Goal: Information Seeking & Learning: Learn about a topic

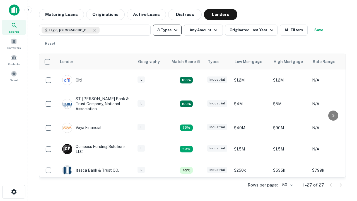
click at [167, 30] on button "3 Types" at bounding box center [167, 30] width 29 height 11
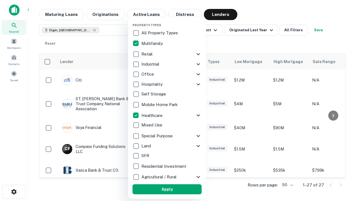
click at [167, 189] on button "Apply" at bounding box center [167, 189] width 69 height 10
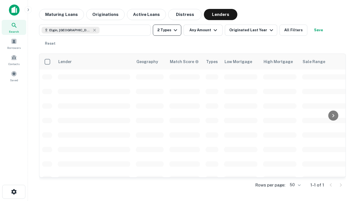
click at [167, 30] on button "2 Types" at bounding box center [167, 30] width 28 height 11
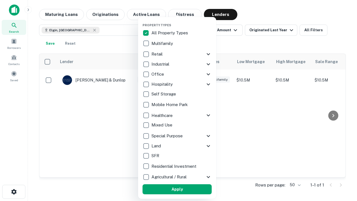
click at [177, 189] on button "Apply" at bounding box center [177, 189] width 69 height 10
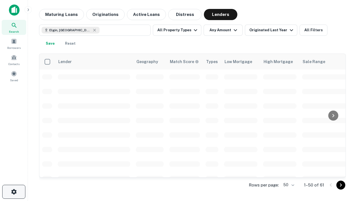
click at [14, 192] on icon "button" at bounding box center [14, 191] width 7 height 7
